Goal: Navigation & Orientation: Find specific page/section

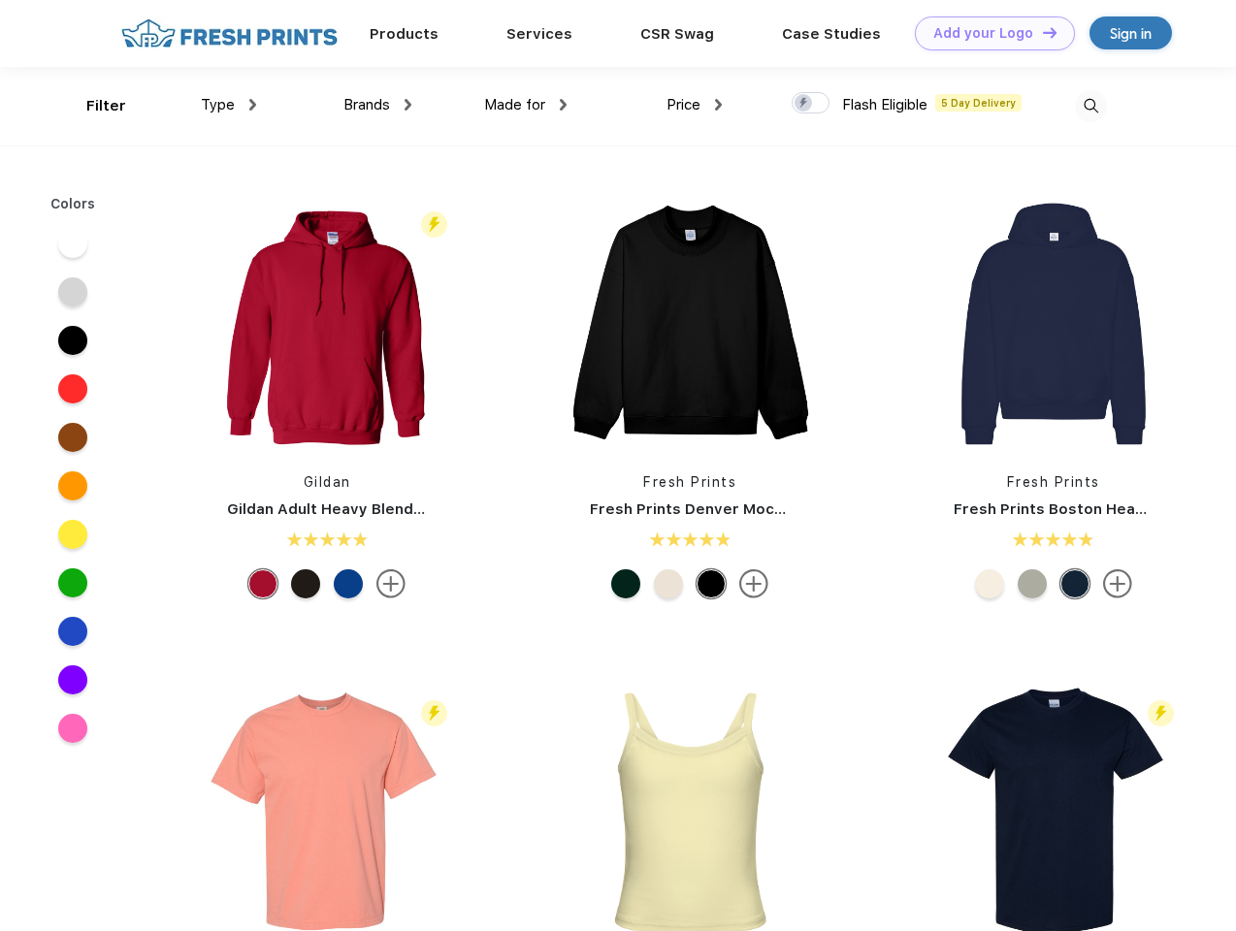
click at [987, 33] on link "Add your Logo Design Tool" at bounding box center [995, 33] width 160 height 34
click at [0, 0] on div "Design Tool" at bounding box center [0, 0] width 0 height 0
click at [1041, 32] on link "Add your Logo Design Tool" at bounding box center [995, 33] width 160 height 34
click at [93, 106] on div "Filter" at bounding box center [106, 106] width 40 height 22
click at [229, 105] on span "Type" at bounding box center [218, 104] width 34 height 17
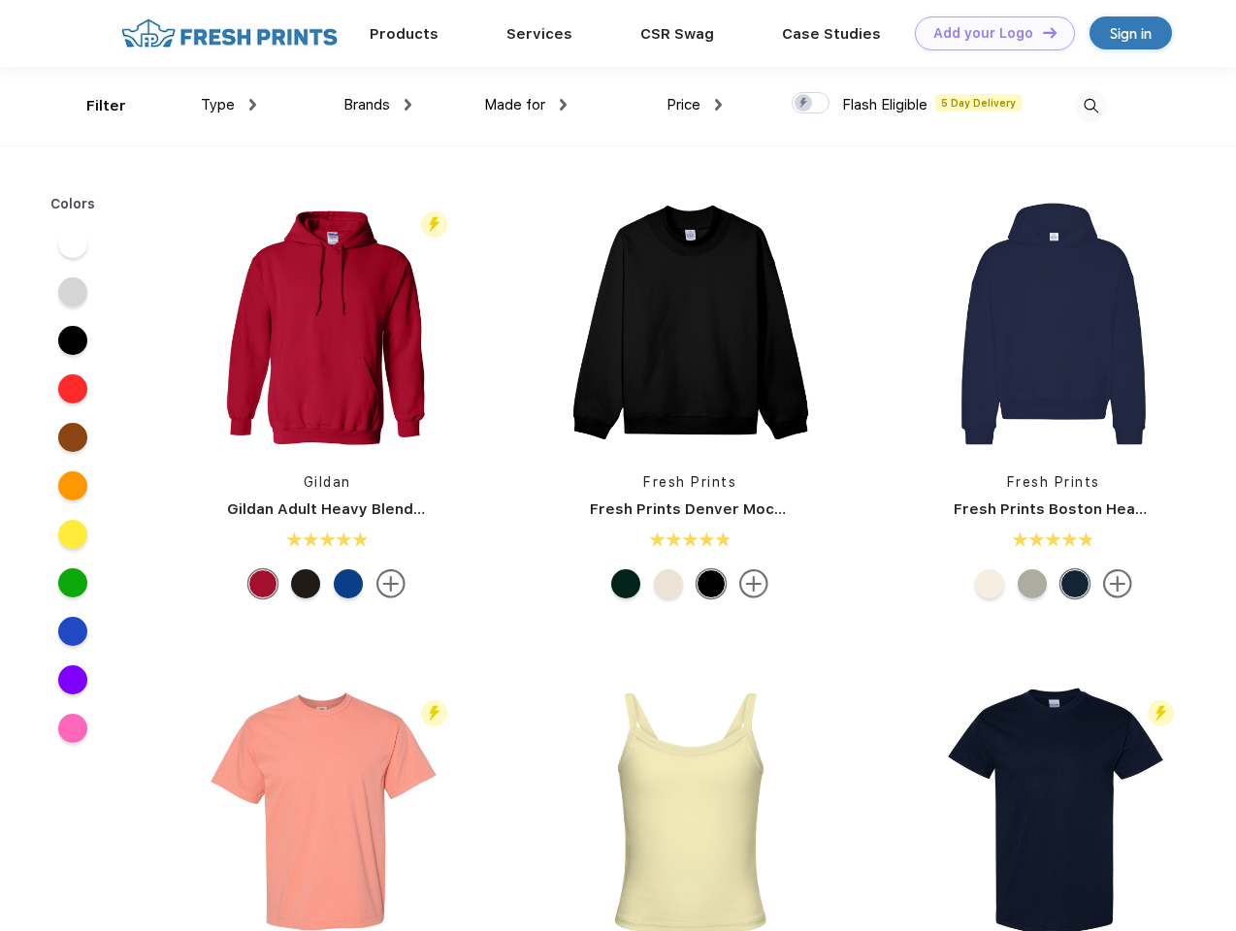
click at [377, 105] on span "Brands" at bounding box center [366, 104] width 47 height 17
click at [526, 105] on span "Made for" at bounding box center [514, 104] width 61 height 17
click at [695, 105] on span "Price" at bounding box center [683, 104] width 34 height 17
click at [811, 104] on div at bounding box center [811, 102] width 38 height 21
click at [804, 104] on input "checkbox" at bounding box center [798, 97] width 13 height 13
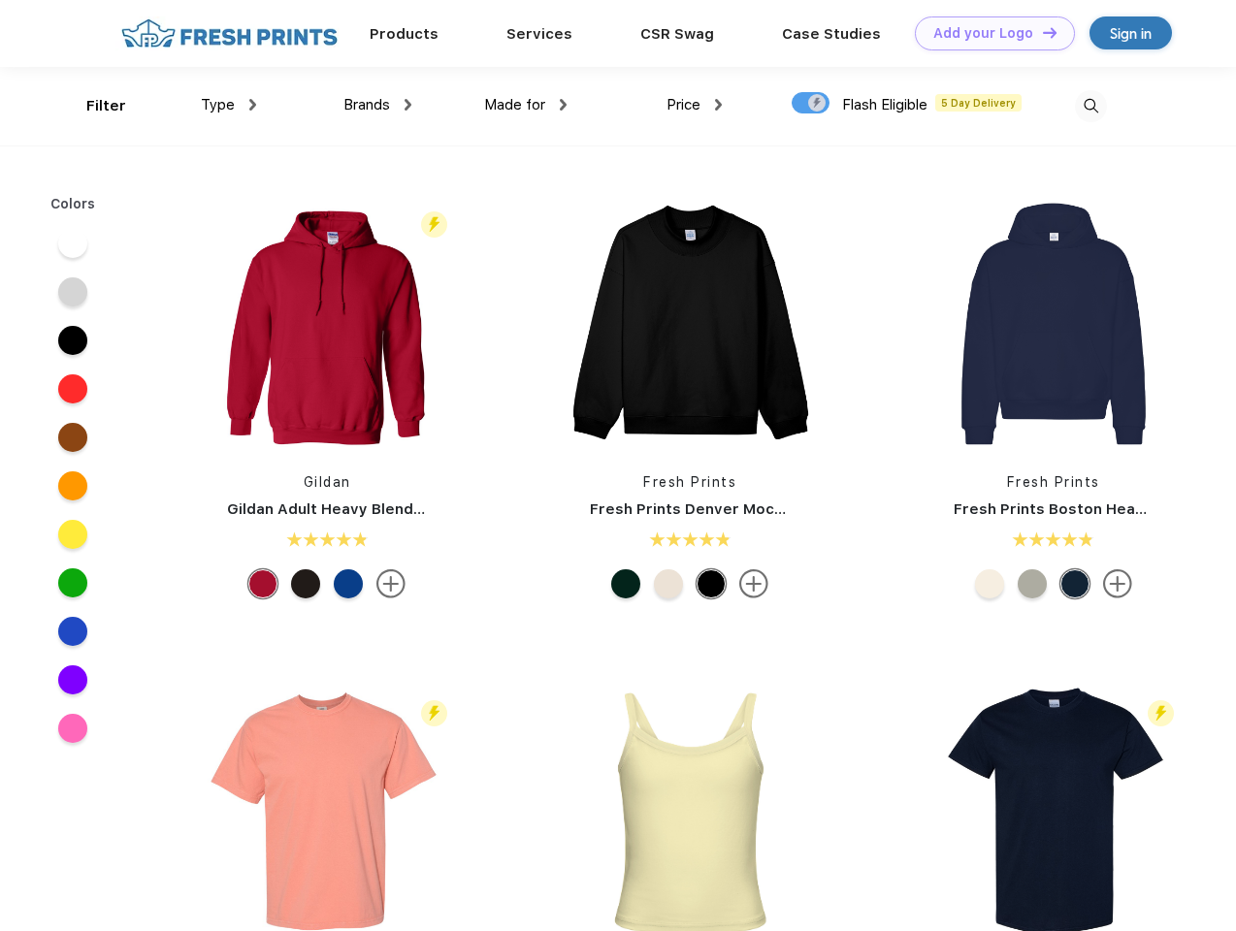
click at [1090, 106] on img at bounding box center [1091, 106] width 32 height 32
